Goal: Book appointment/travel/reservation

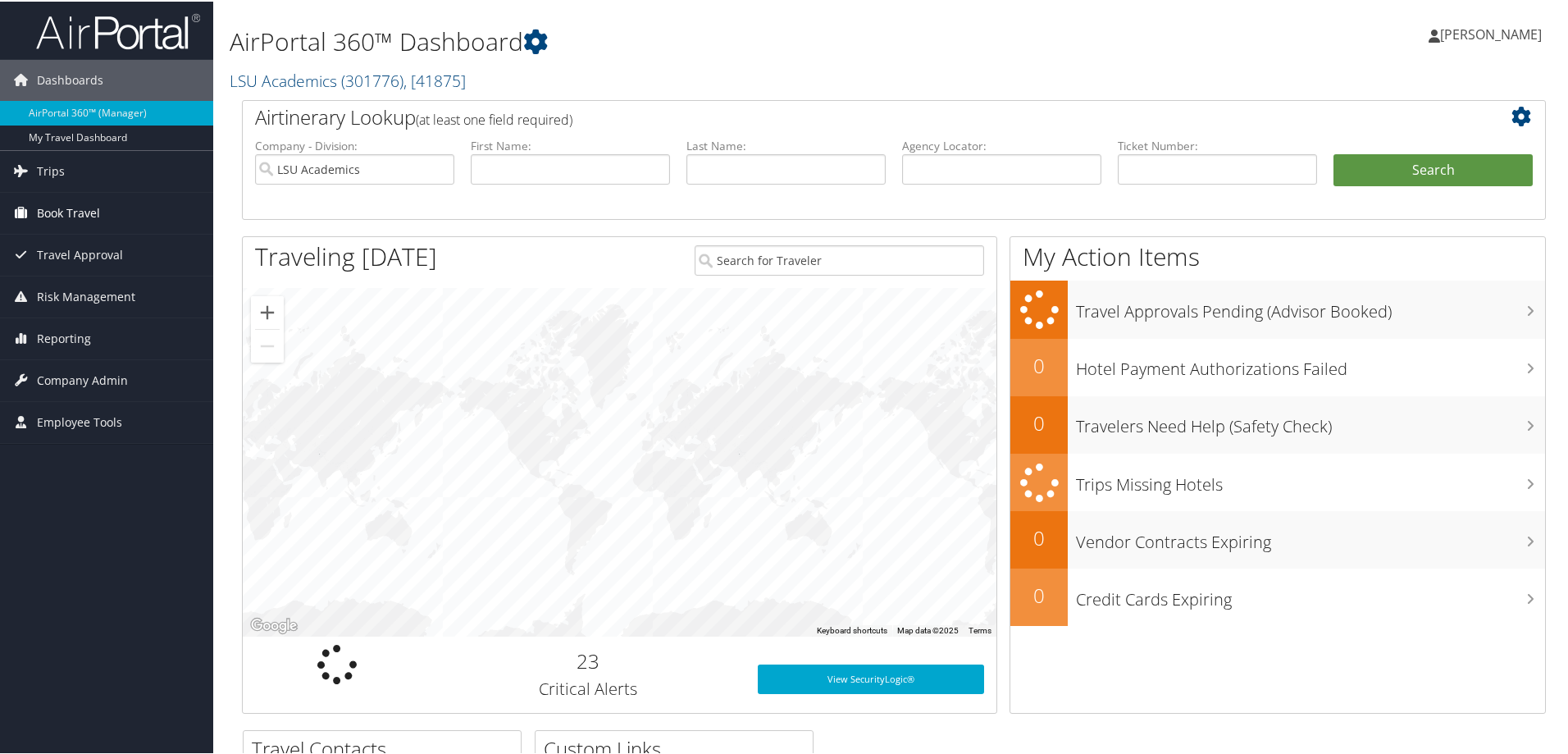
click at [60, 216] on span "Book Travel" at bounding box center [68, 211] width 63 height 41
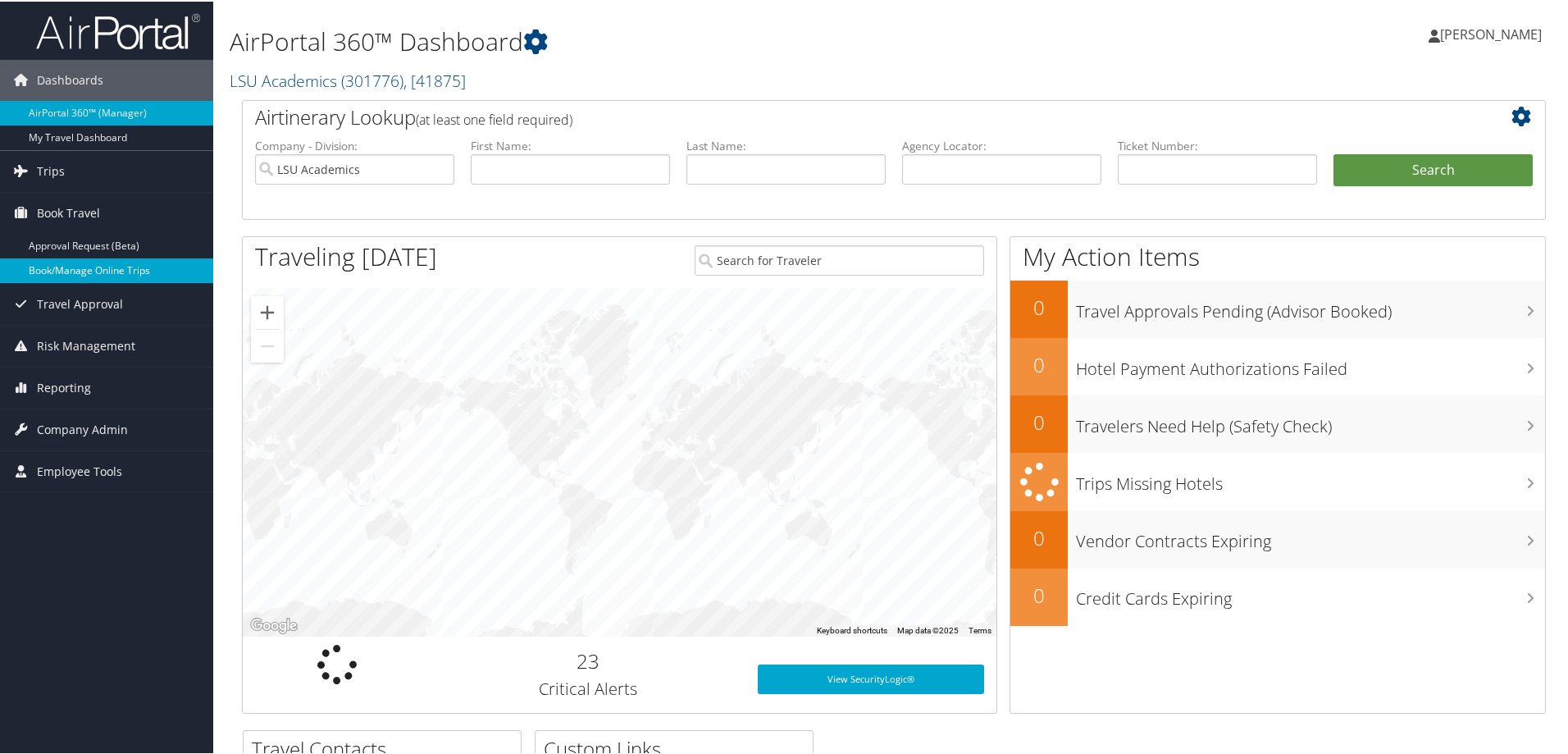
click at [72, 268] on link "Book/Manage Online Trips" at bounding box center [107, 269] width 213 height 25
click at [99, 273] on link "Book/Manage Online Trips" at bounding box center [107, 269] width 213 height 25
